Goal: Task Accomplishment & Management: Use online tool/utility

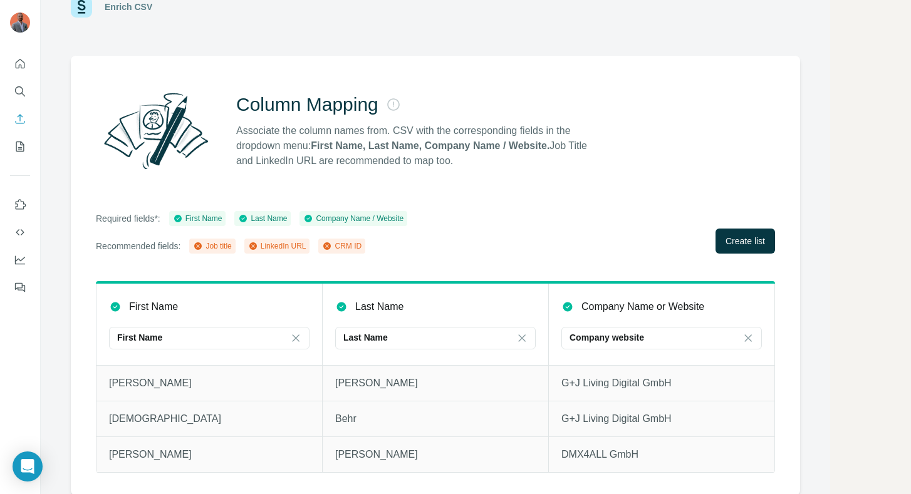
scroll to position [43, 0]
click at [758, 238] on span "Create list" at bounding box center [744, 240] width 39 height 13
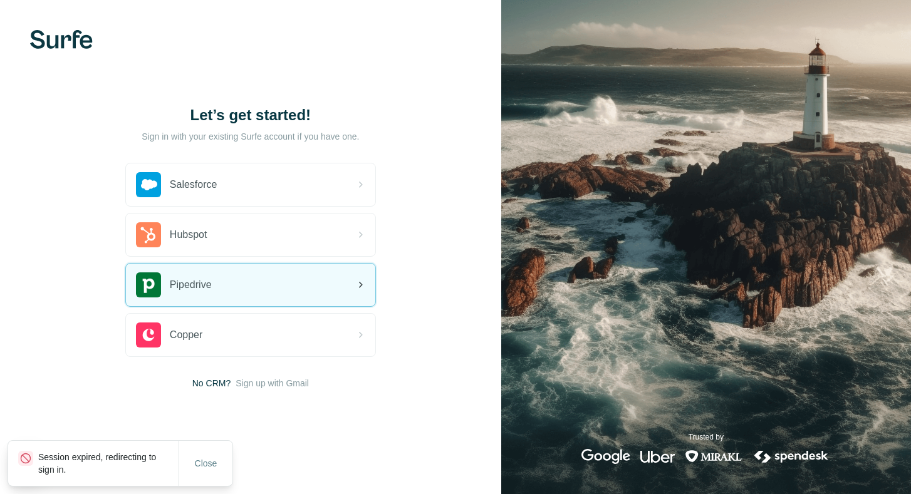
click at [298, 281] on div "Pipedrive" at bounding box center [250, 285] width 249 height 43
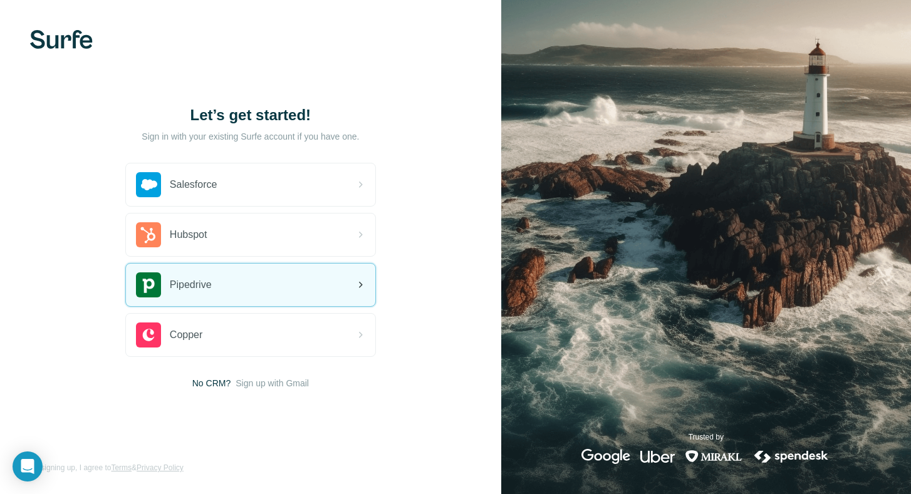
click at [319, 276] on div "Pipedrive" at bounding box center [250, 285] width 249 height 43
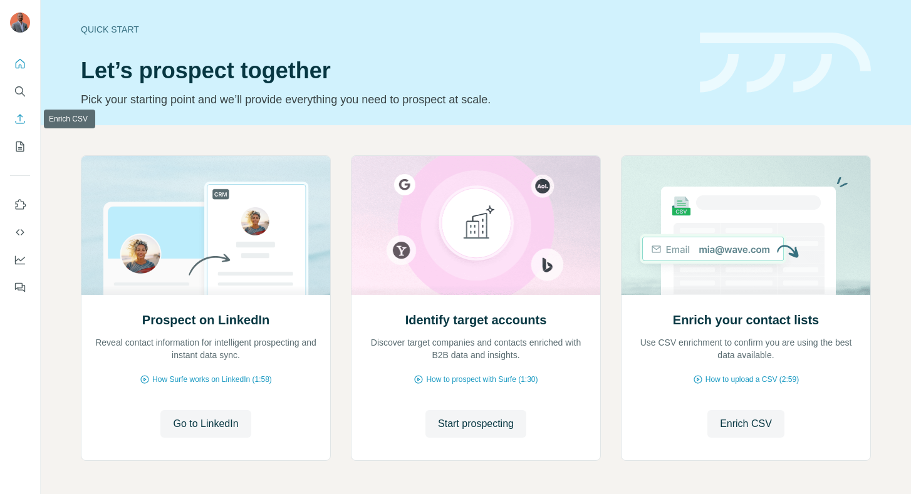
click at [21, 114] on icon "Enrich CSV" at bounding box center [20, 119] width 13 height 13
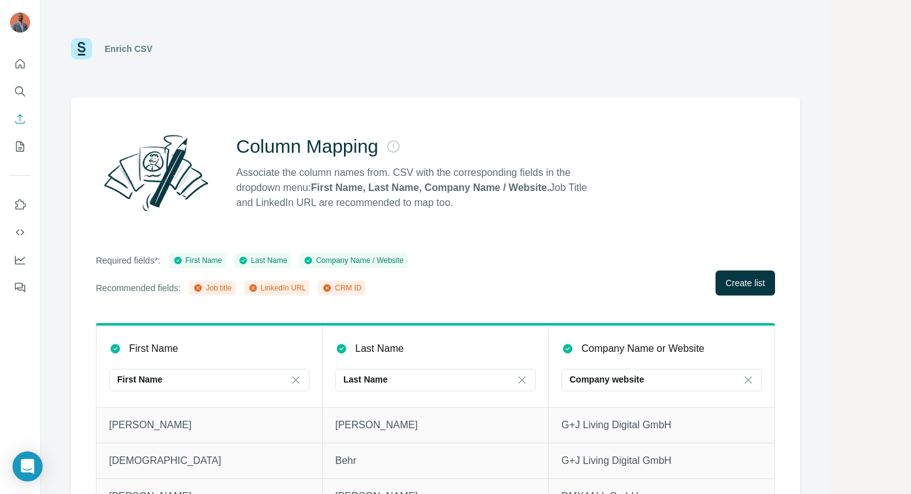
scroll to position [43, 0]
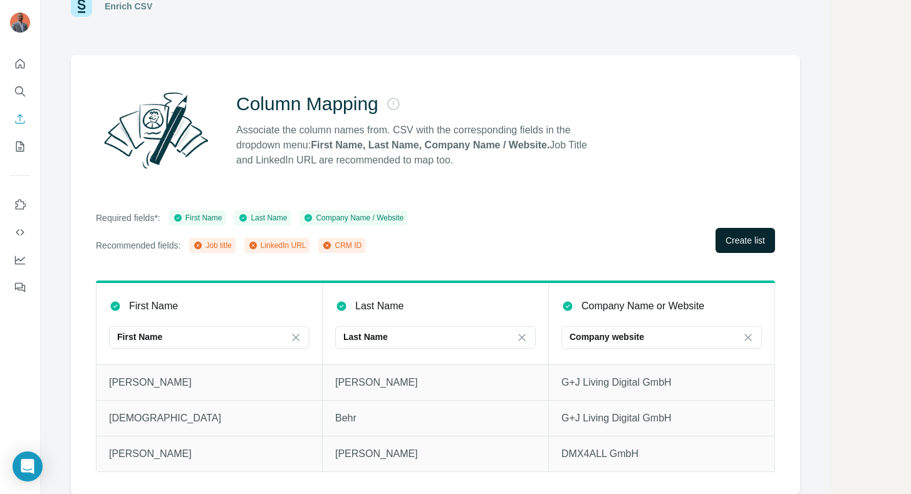
click at [745, 233] on button "Create list" at bounding box center [744, 240] width 59 height 25
click at [746, 247] on button "Create list" at bounding box center [744, 240] width 59 height 25
click at [17, 147] on icon "My lists" at bounding box center [20, 146] width 13 height 13
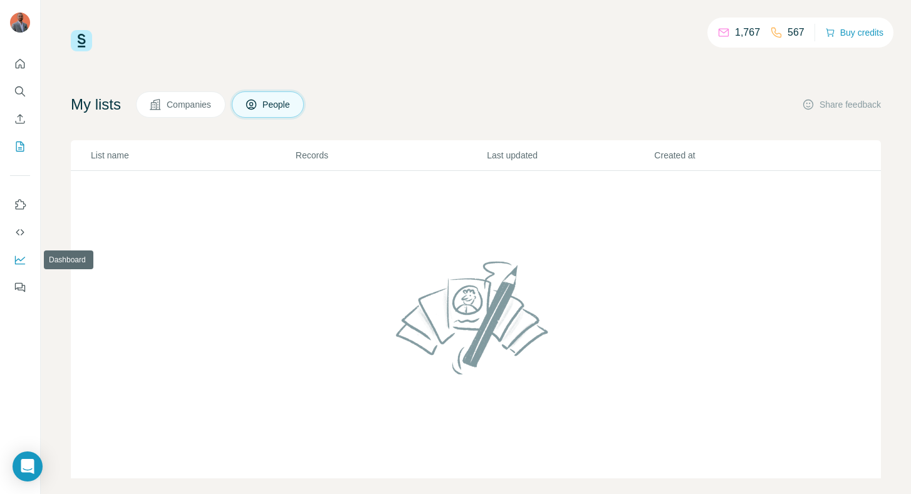
click at [21, 260] on icon "Dashboard" at bounding box center [20, 260] width 13 height 13
click at [19, 121] on icon "Enrich CSV" at bounding box center [20, 119] width 13 height 13
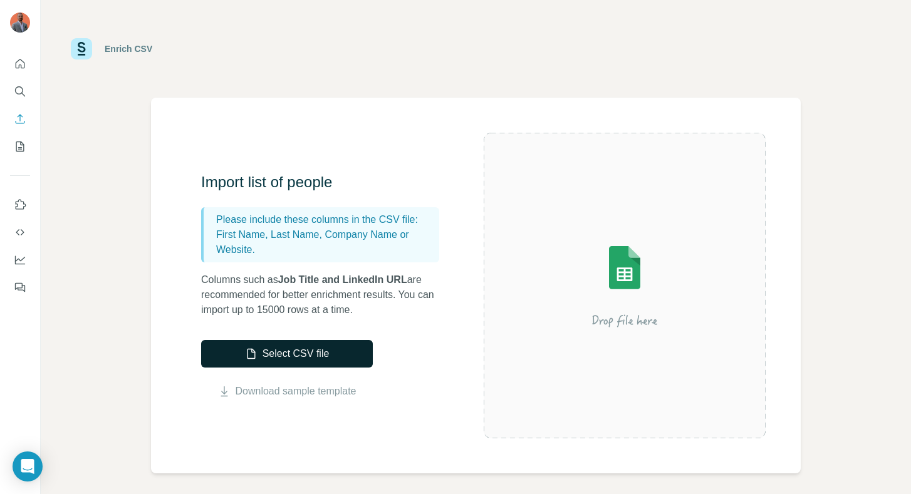
click at [343, 350] on button "Select CSV file" at bounding box center [287, 354] width 172 height 28
click at [289, 392] on link "Download sample template" at bounding box center [295, 391] width 121 height 15
